Goal: Information Seeking & Learning: Learn about a topic

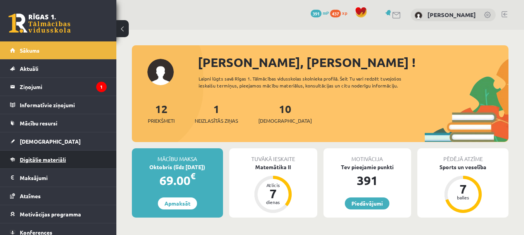
click at [40, 159] on span "Digitālie materiāli" at bounding box center [43, 159] width 46 height 7
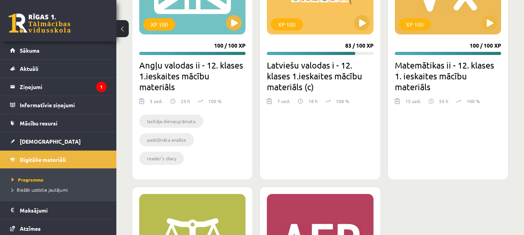
scroll to position [940, 0]
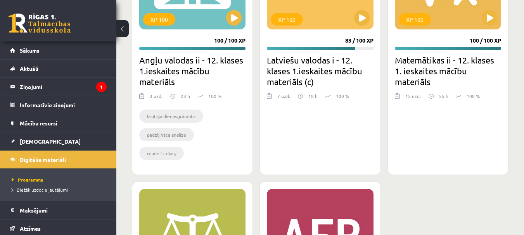
click at [440, 50] on div "XP 100 100 / 100 XP Matemātikas ii - 12. klases 1. ieskaites mācību materiāls 1…" at bounding box center [447, 50] width 121 height 250
click at [443, 60] on h2 "Matemātikas ii - 12. klases 1. ieskaites mācību materiāls" at bounding box center [448, 71] width 106 height 33
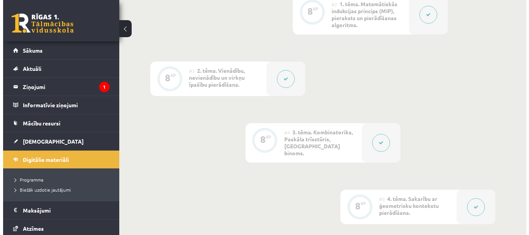
scroll to position [233, 0]
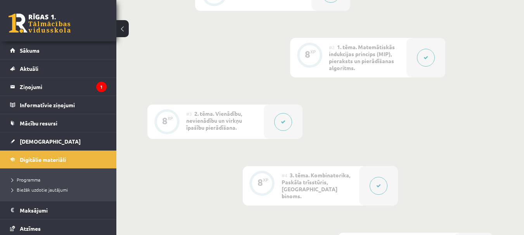
click at [356, 71] on div "#2 1. tēma. Matemātiskās indukcijas princips (MIP), pieraksts un pierādīšanas a…" at bounding box center [368, 58] width 78 height 40
click at [432, 55] on button at bounding box center [426, 58] width 18 height 18
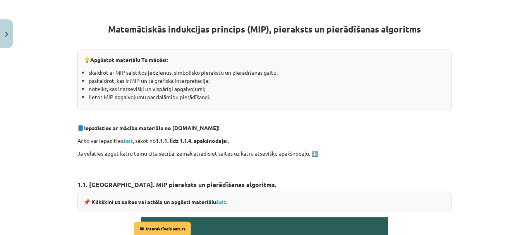
scroll to position [349, 0]
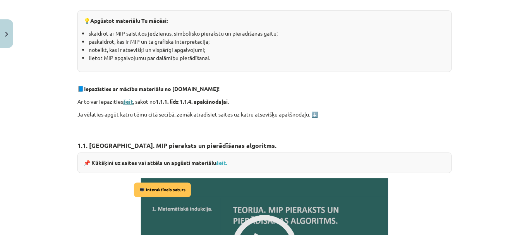
click at [125, 102] on strong "šeit" at bounding box center [128, 101] width 10 height 7
